Goal: Task Accomplishment & Management: Complete application form

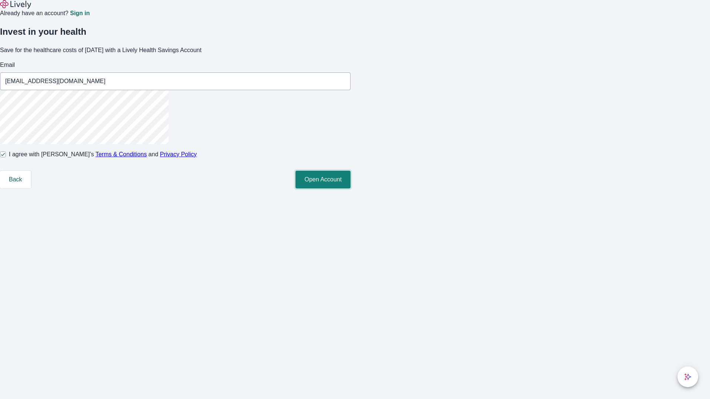
click at [350, 189] on button "Open Account" at bounding box center [322, 180] width 55 height 18
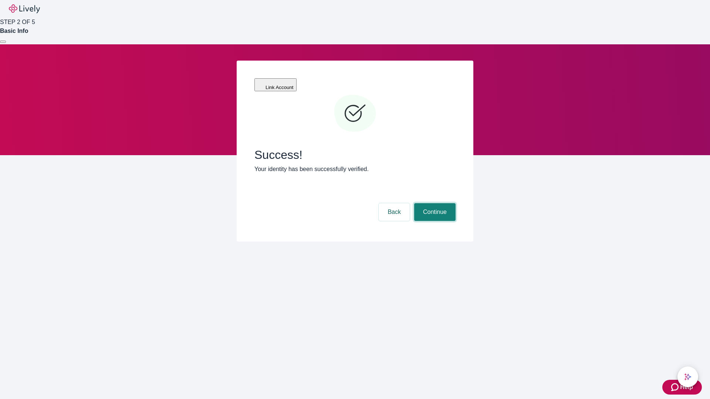
click at [434, 203] on button "Continue" at bounding box center [434, 212] width 41 height 18
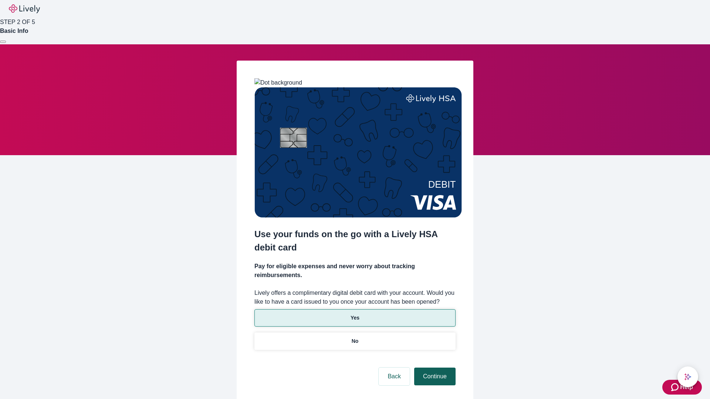
click at [354, 314] on p "Yes" at bounding box center [354, 318] width 9 height 8
click at [434, 368] on button "Continue" at bounding box center [434, 377] width 41 height 18
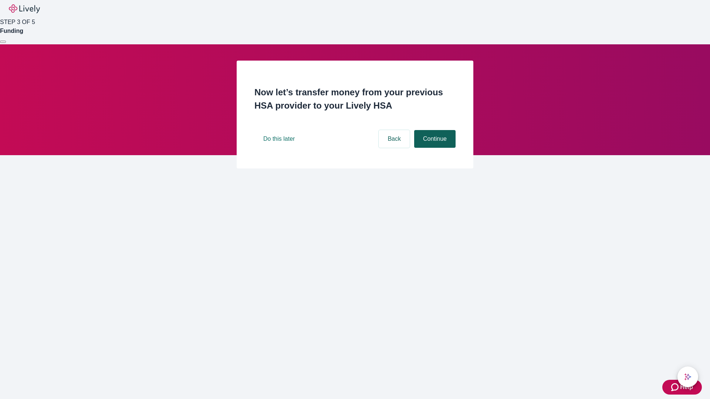
click at [434, 148] on button "Continue" at bounding box center [434, 139] width 41 height 18
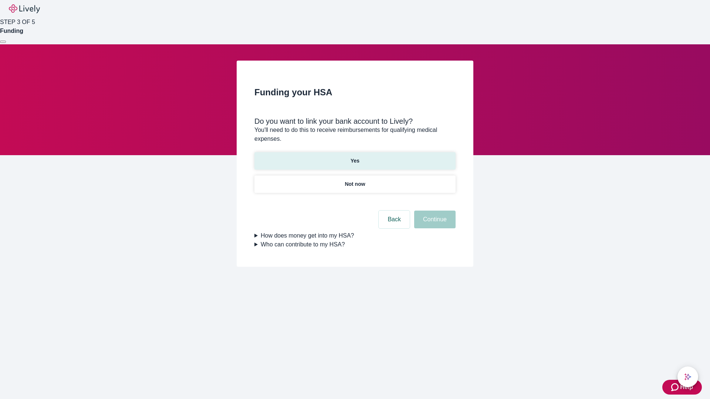
click at [354, 157] on p "Yes" at bounding box center [354, 161] width 9 height 8
click at [434, 211] on button "Continue" at bounding box center [434, 220] width 41 height 18
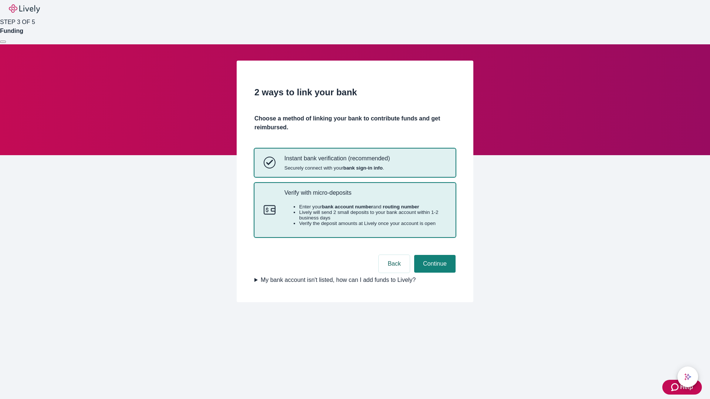
click at [365, 196] on p "Verify with micro-deposits" at bounding box center [365, 192] width 162 height 7
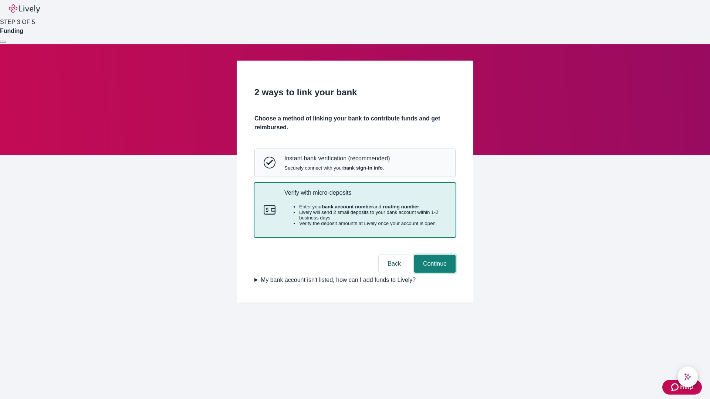
click at [434, 273] on button "Continue" at bounding box center [434, 264] width 41 height 18
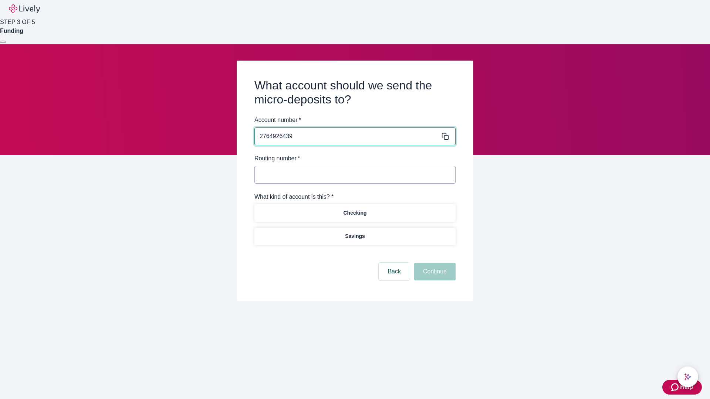
type input "2764926439"
type input "122000661"
